Goal: Task Accomplishment & Management: Complete application form

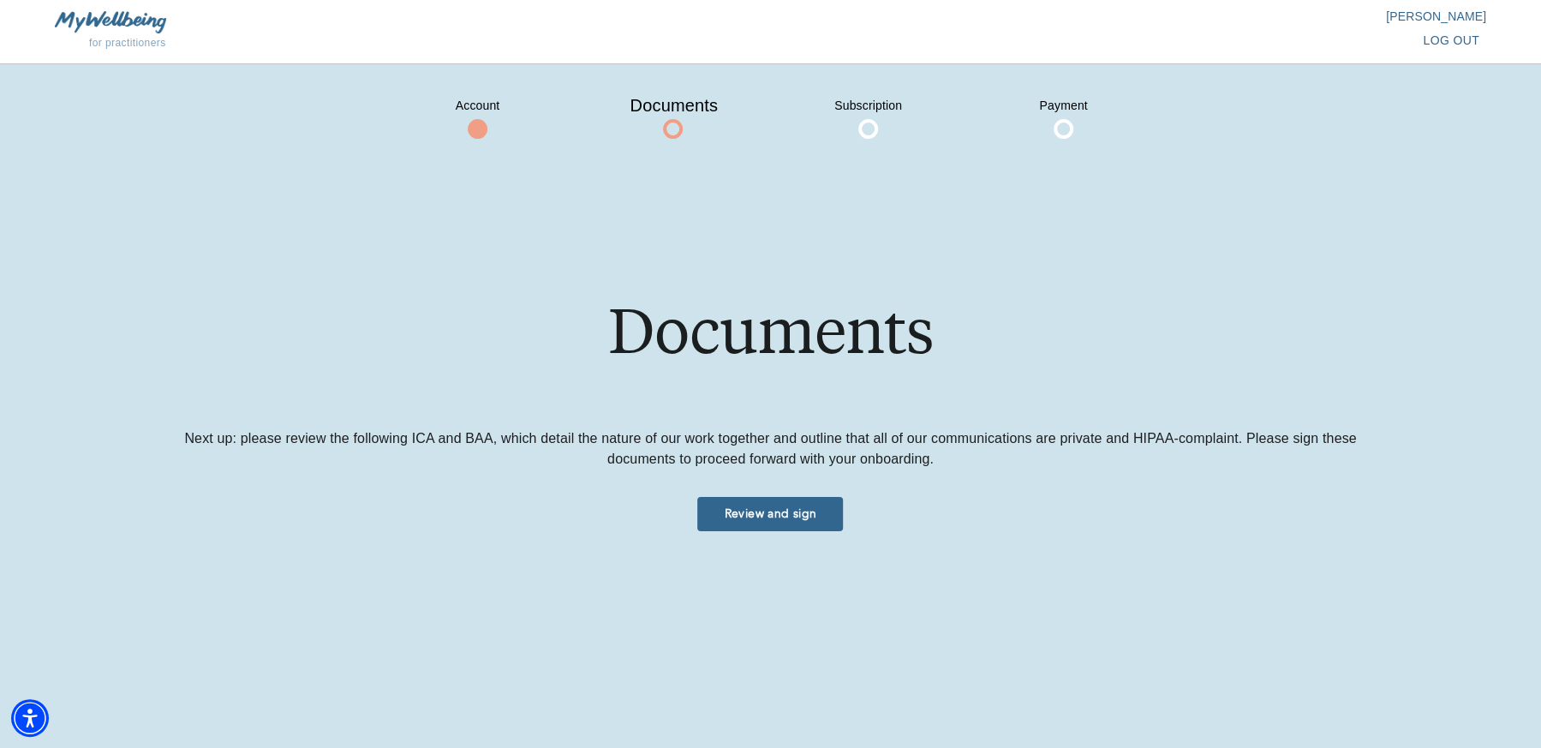
click at [1446, 32] on span "log out" at bounding box center [1451, 40] width 57 height 21
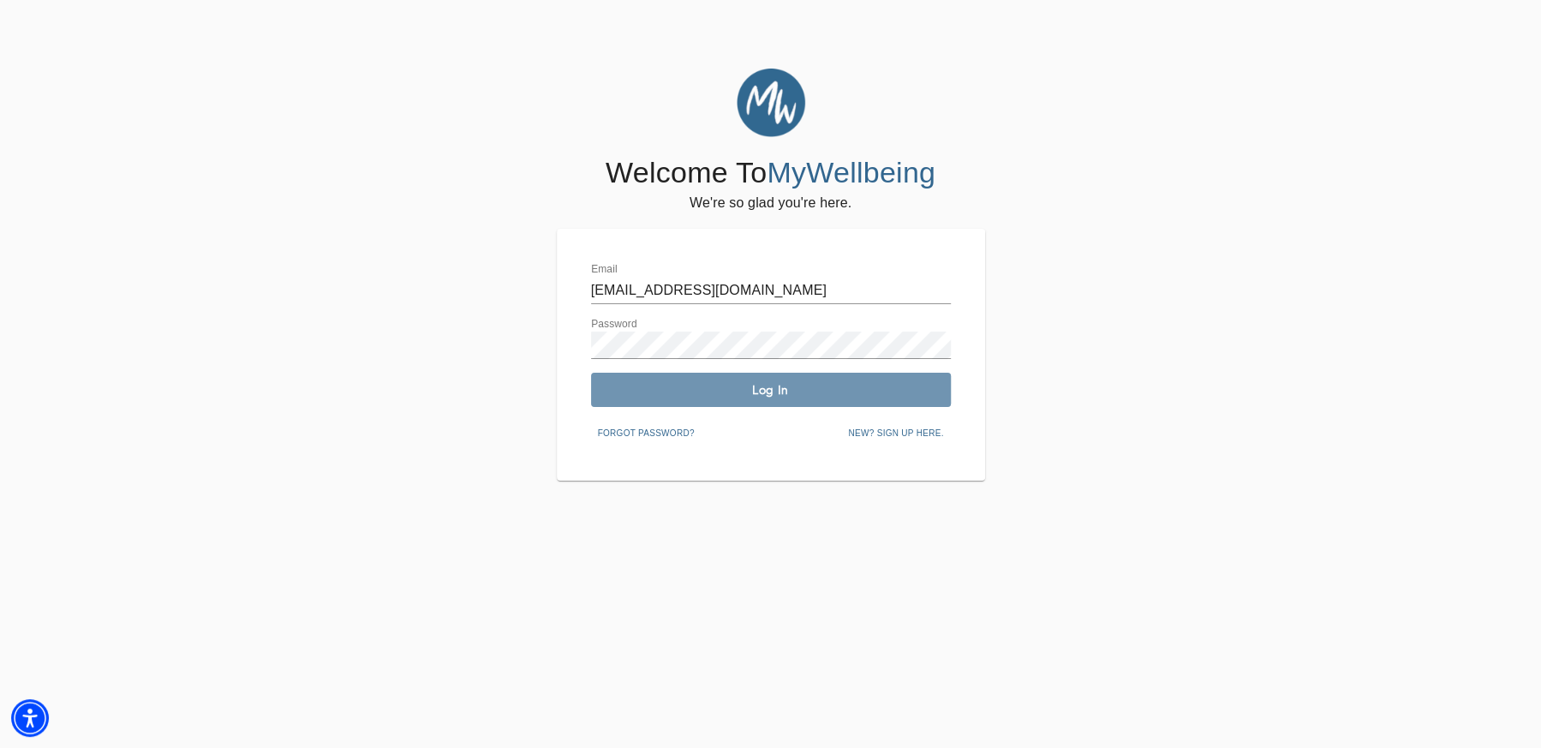
click at [767, 397] on span "Log In" at bounding box center [771, 390] width 346 height 16
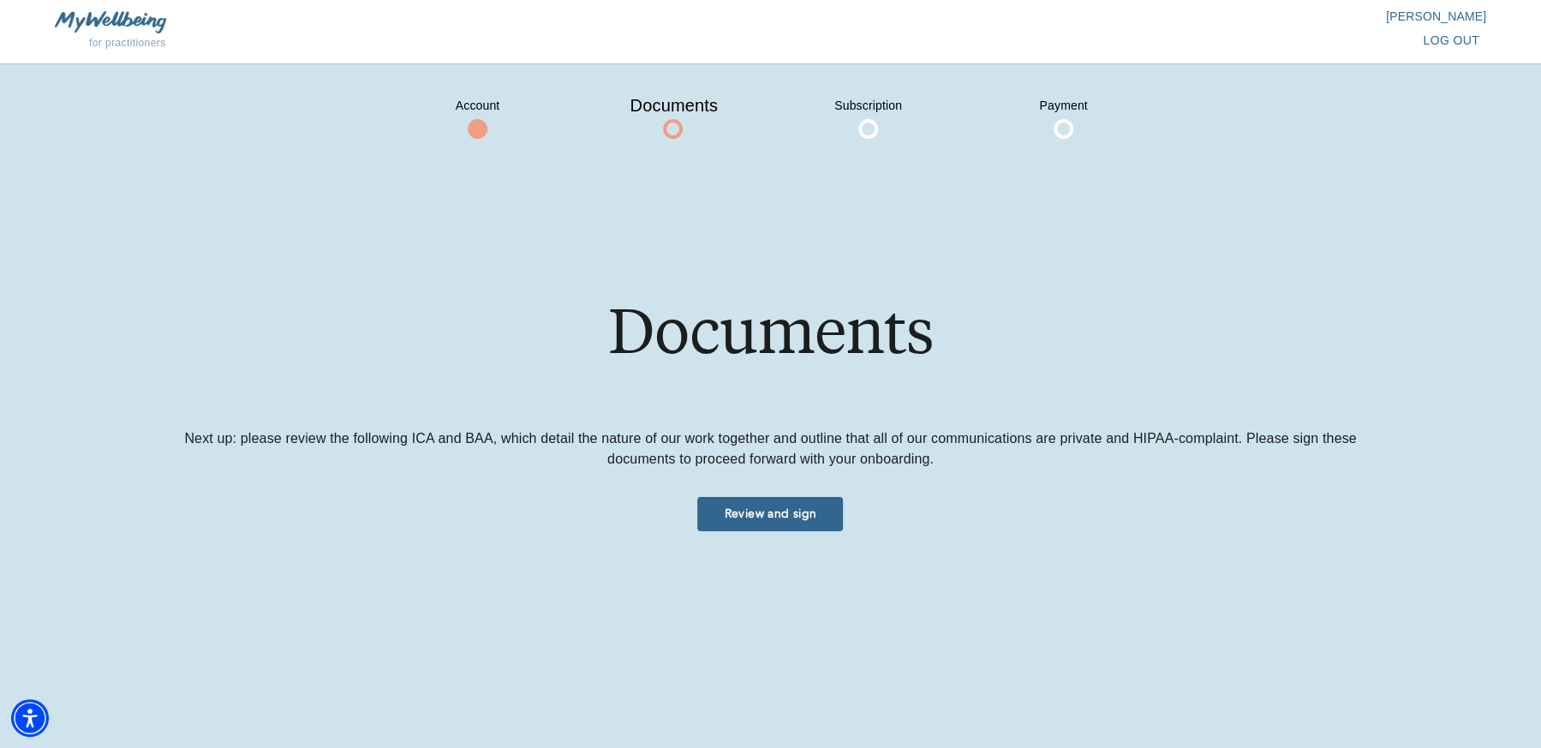
click at [132, 33] on div "for practitioners" at bounding box center [413, 42] width 716 height 19
click at [123, 10] on div "for practitioners [PERSON_NAME] log out" at bounding box center [770, 32] width 1541 height 64
click at [1461, 42] on span "log out" at bounding box center [1451, 40] width 57 height 21
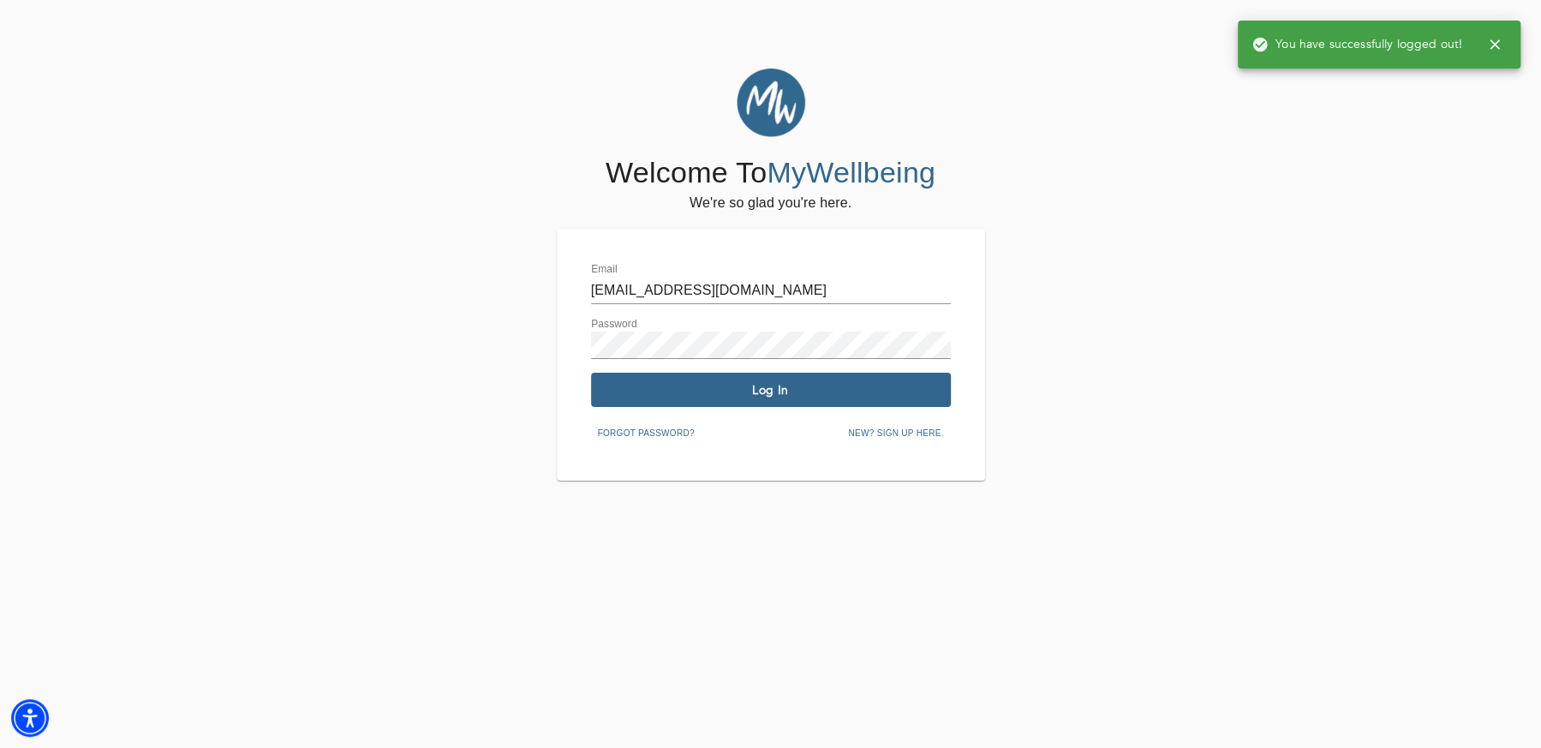
click at [709, 283] on input "[EMAIL_ADDRESS][DOMAIN_NAME]" at bounding box center [771, 290] width 360 height 27
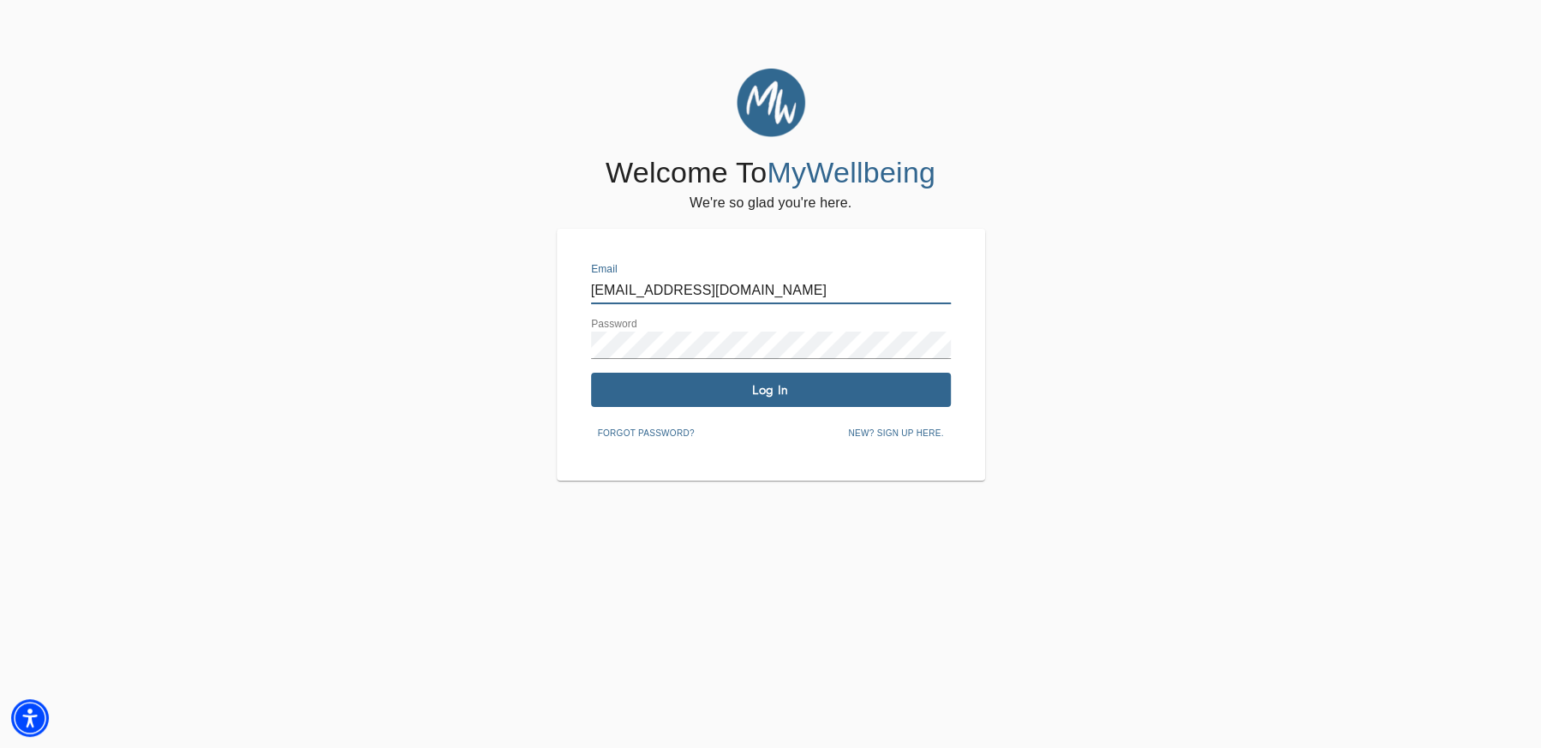
click at [709, 283] on input "[EMAIL_ADDRESS][DOMAIN_NAME]" at bounding box center [771, 290] width 360 height 27
type input "[EMAIL_ADDRESS][DOMAIN_NAME]"
click at [740, 398] on button "Log In" at bounding box center [771, 390] width 360 height 34
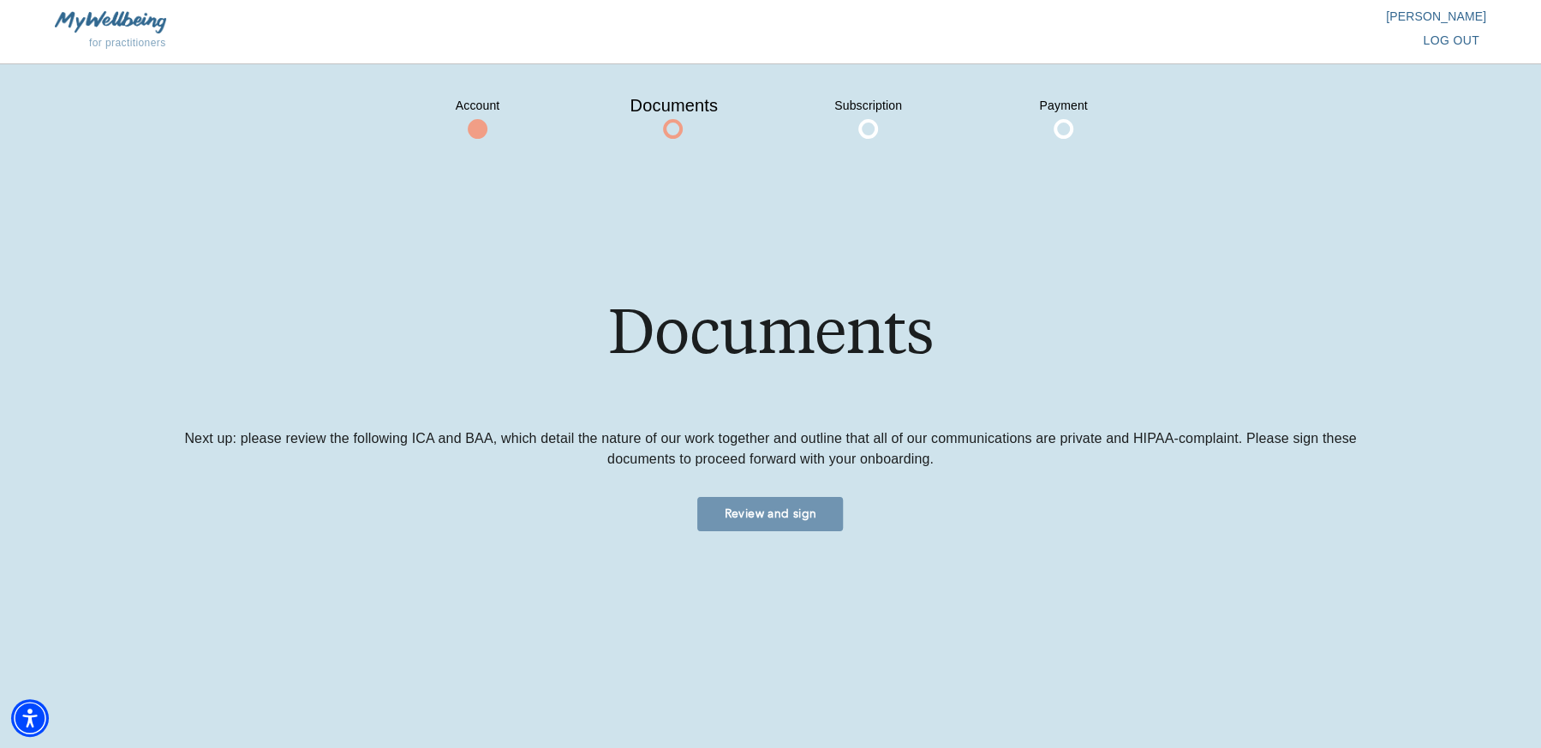
click at [788, 508] on span "Review and sign" at bounding box center [770, 513] width 132 height 16
